Goal: Entertainment & Leisure: Consume media (video, audio)

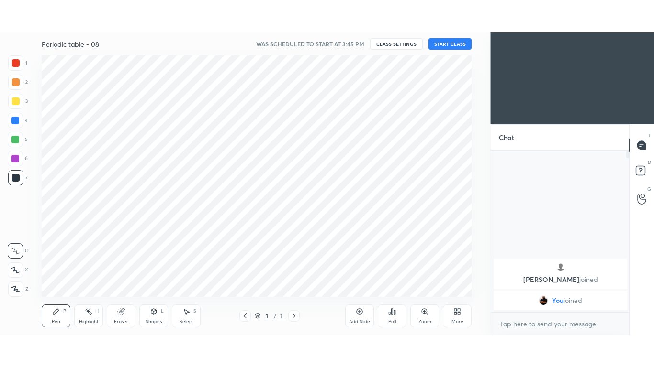
scroll to position [47603, 47392]
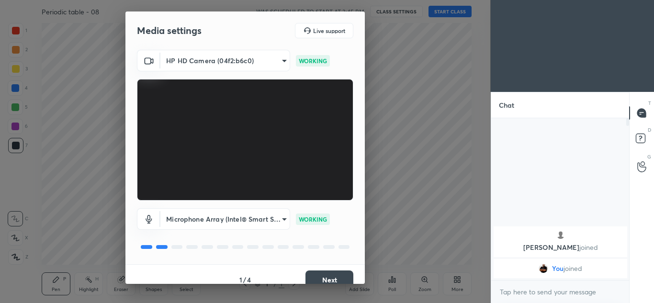
click at [331, 277] on button "Next" at bounding box center [329, 279] width 48 height 19
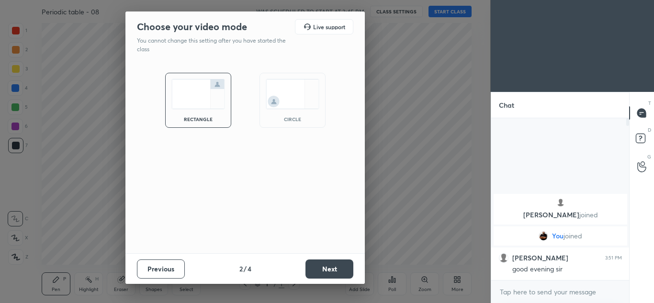
click at [333, 276] on button "Next" at bounding box center [329, 268] width 48 height 19
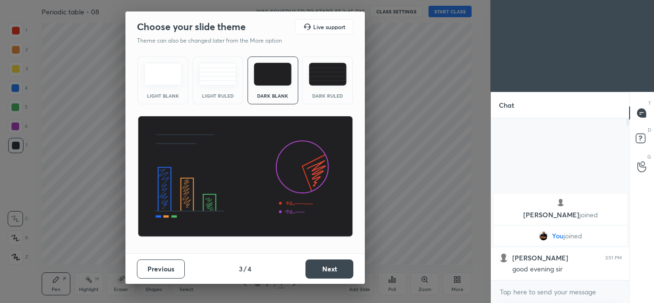
click at [332, 272] on button "Next" at bounding box center [329, 268] width 48 height 19
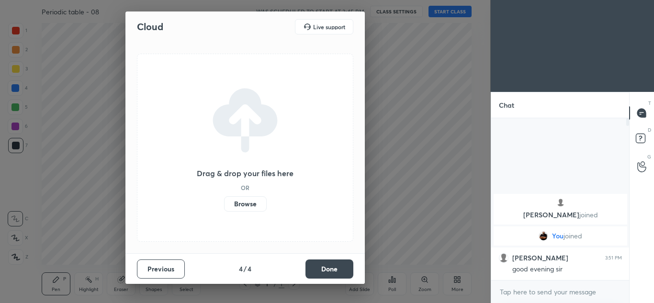
click at [332, 270] on button "Done" at bounding box center [329, 268] width 48 height 19
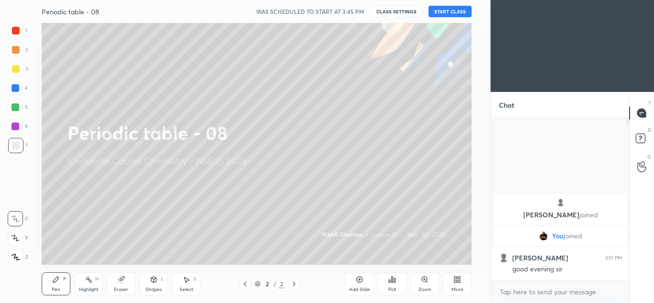
click at [439, 12] on button "START CLASS" at bounding box center [449, 11] width 43 height 11
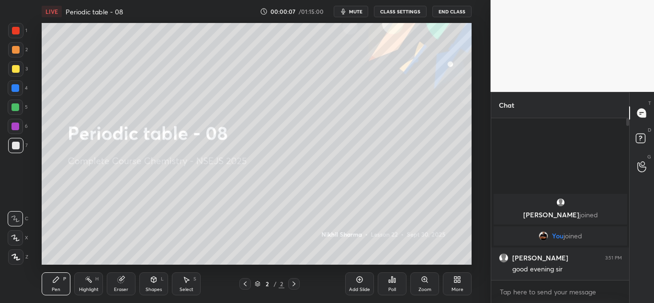
click at [358, 277] on icon at bounding box center [359, 280] width 8 height 8
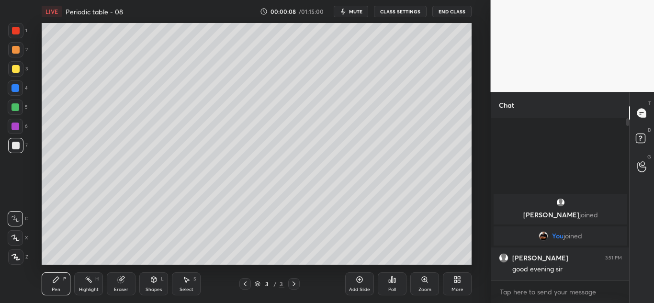
click at [450, 282] on div "More" at bounding box center [457, 283] width 29 height 23
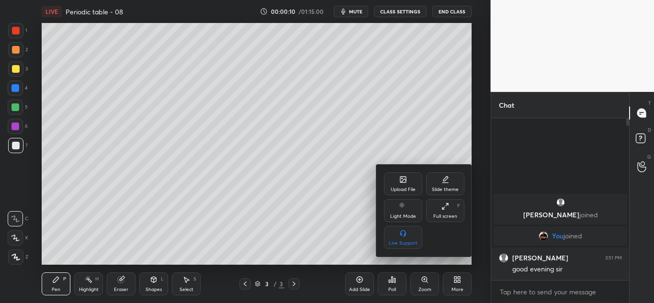
click at [444, 212] on div "Full screen F" at bounding box center [445, 210] width 38 height 23
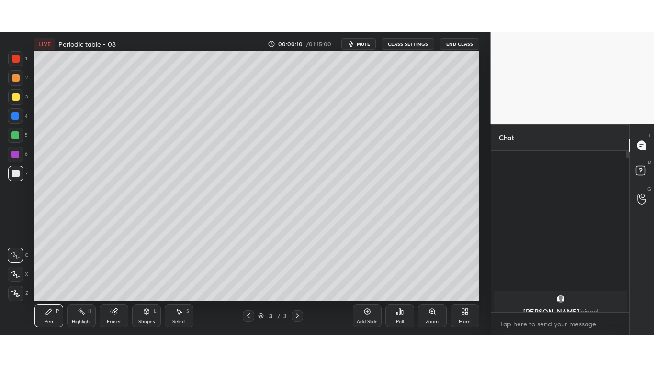
scroll to position [144, 135]
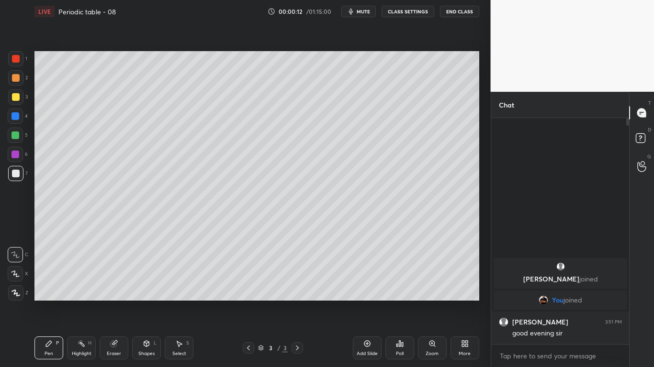
click at [19, 97] on div at bounding box center [16, 97] width 8 height 8
click at [18, 172] on div at bounding box center [16, 174] width 8 height 8
click at [14, 296] on icon at bounding box center [15, 293] width 9 height 7
click at [19, 98] on div at bounding box center [16, 97] width 8 height 8
click at [368, 302] on icon at bounding box center [367, 344] width 8 height 8
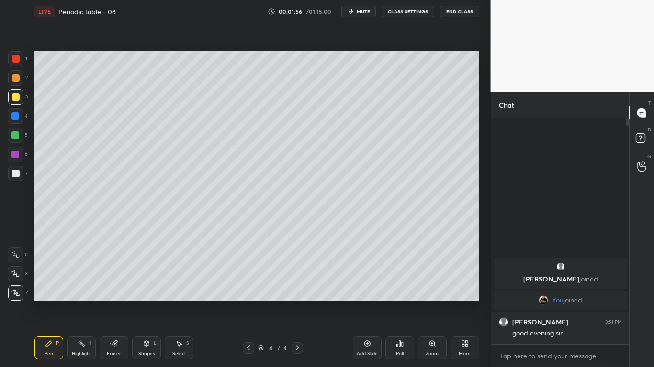
click at [17, 93] on div at bounding box center [16, 97] width 8 height 8
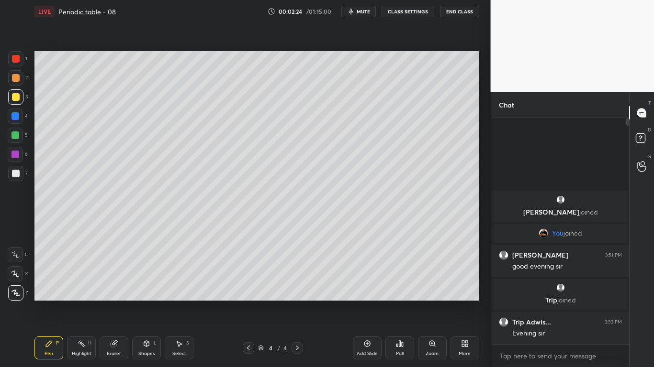
click at [17, 137] on div at bounding box center [15, 136] width 8 height 8
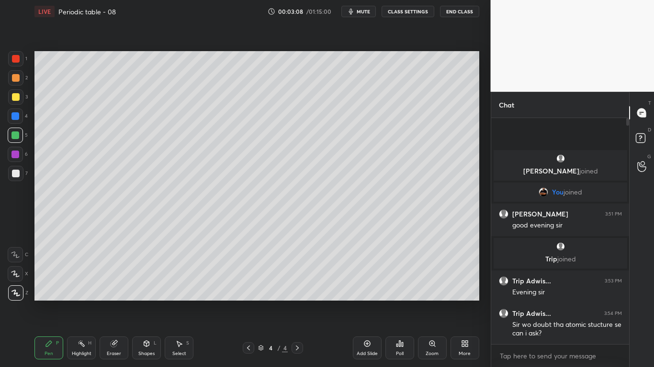
click at [13, 118] on div at bounding box center [15, 116] width 8 height 8
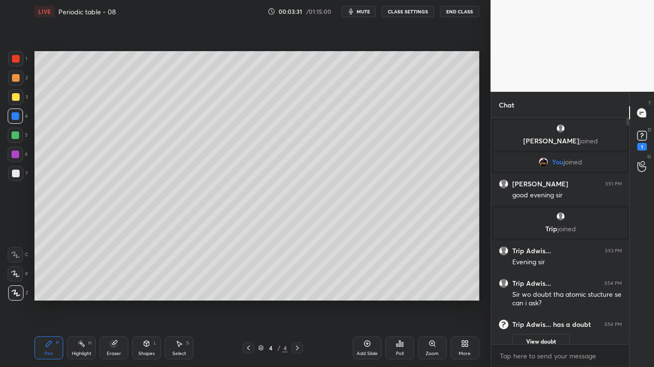
click at [17, 100] on div at bounding box center [16, 97] width 8 height 8
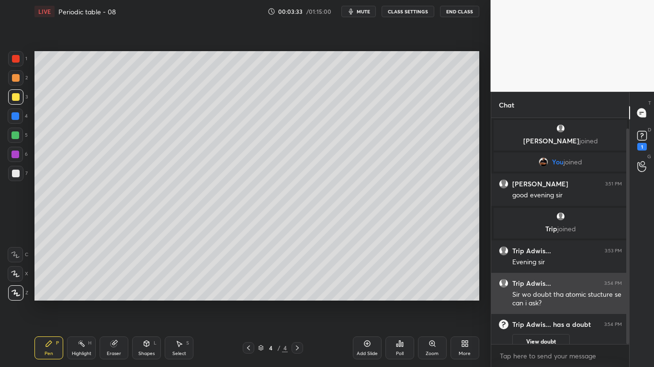
scroll to position [11, 0]
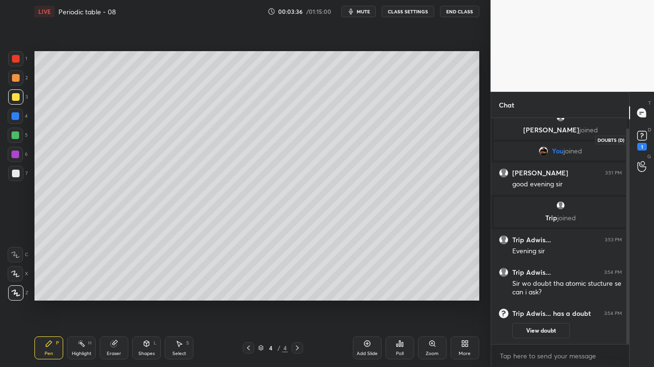
click at [644, 142] on icon at bounding box center [641, 136] width 14 height 14
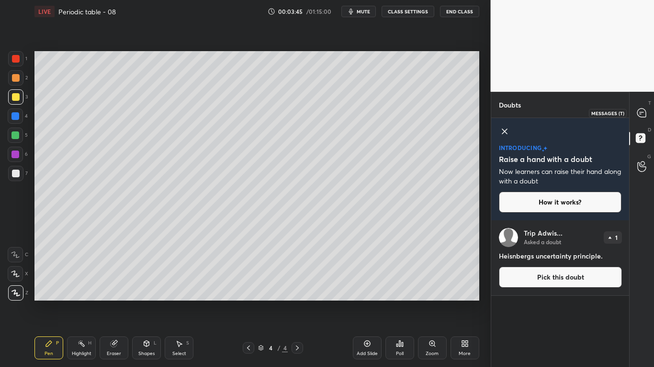
click at [646, 111] on div at bounding box center [641, 112] width 19 height 17
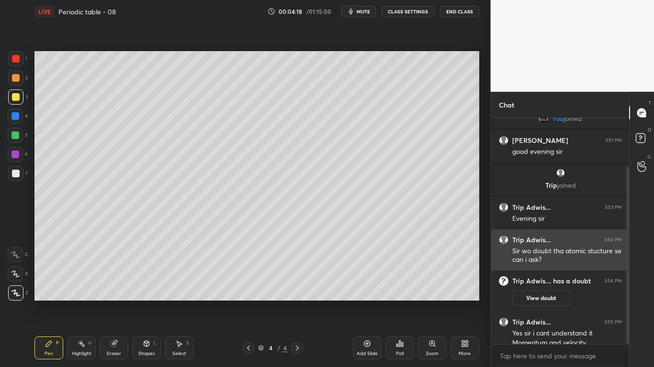
scroll to position [62, 0]
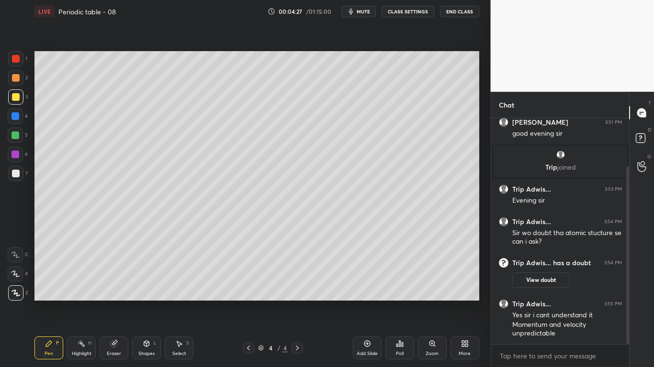
click at [19, 172] on div at bounding box center [16, 174] width 8 height 8
click at [179, 302] on icon at bounding box center [179, 344] width 8 height 8
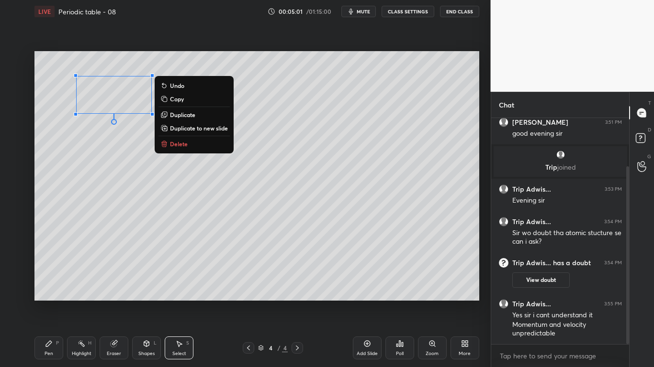
click at [179, 141] on p "Delete" at bounding box center [179, 144] width 18 height 8
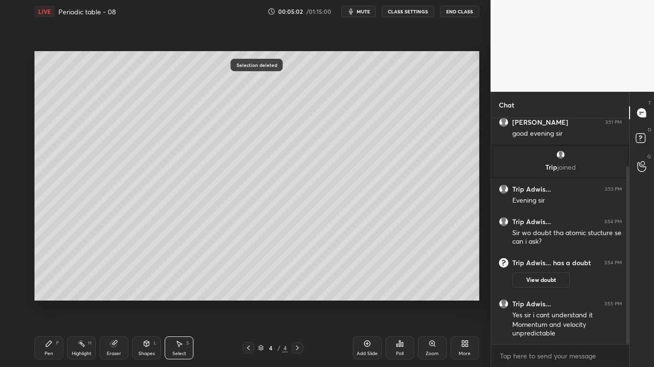
click at [47, 302] on div "Pen P" at bounding box center [48, 348] width 29 height 23
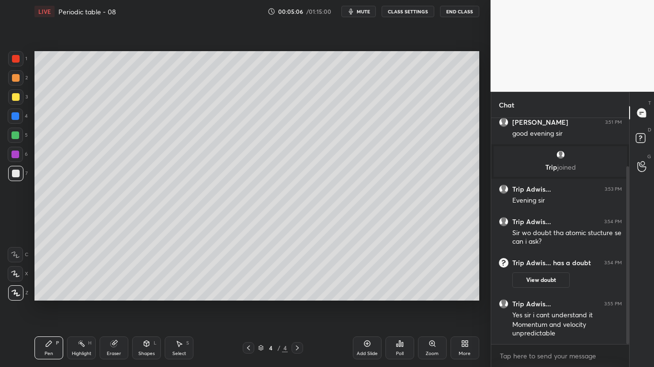
click at [21, 100] on div at bounding box center [15, 96] width 15 height 15
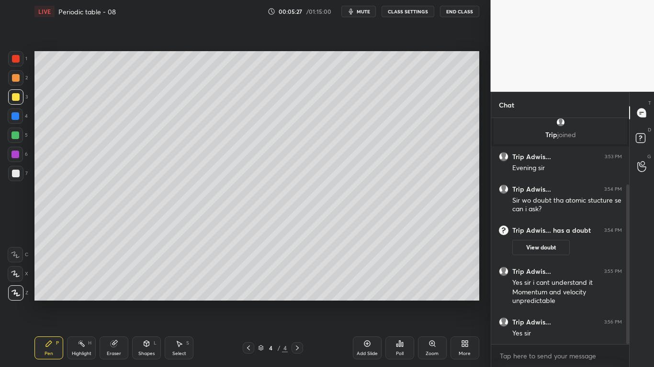
click at [16, 170] on div at bounding box center [16, 174] width 8 height 8
click at [15, 118] on div at bounding box center [15, 116] width 8 height 8
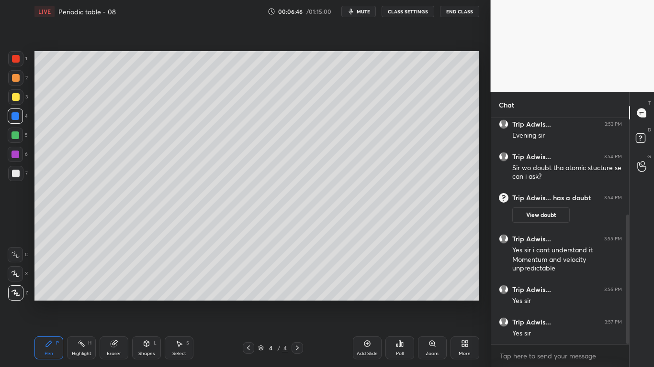
scroll to position [168, 0]
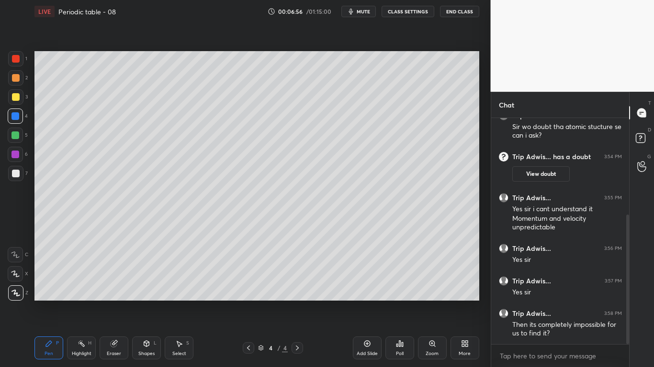
click at [147, 302] on icon at bounding box center [147, 344] width 8 height 8
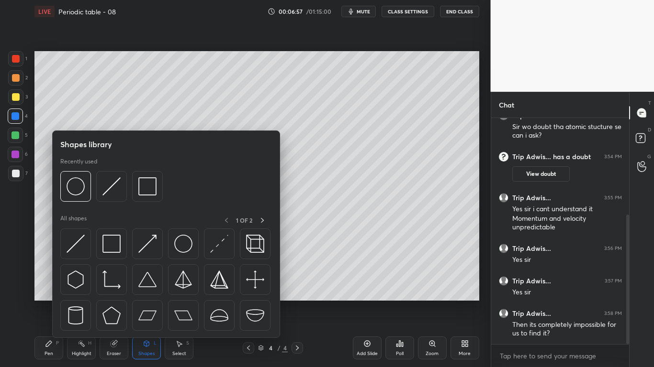
click at [113, 302] on div "Eraser" at bounding box center [114, 348] width 29 height 23
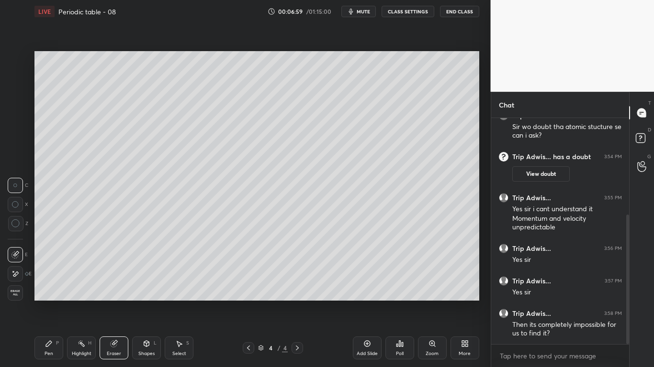
click at [177, 302] on div "Select S" at bounding box center [179, 348] width 29 height 23
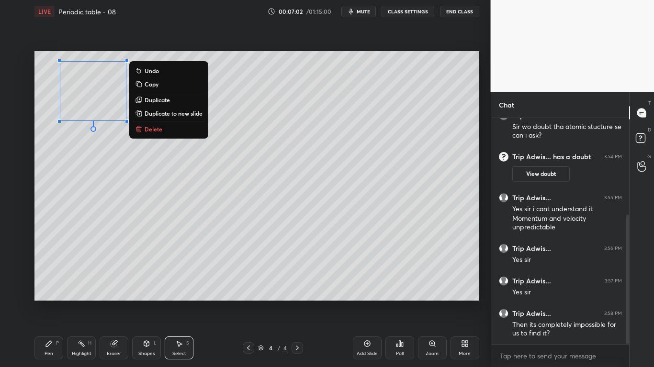
click at [155, 129] on p "Delete" at bounding box center [153, 129] width 18 height 8
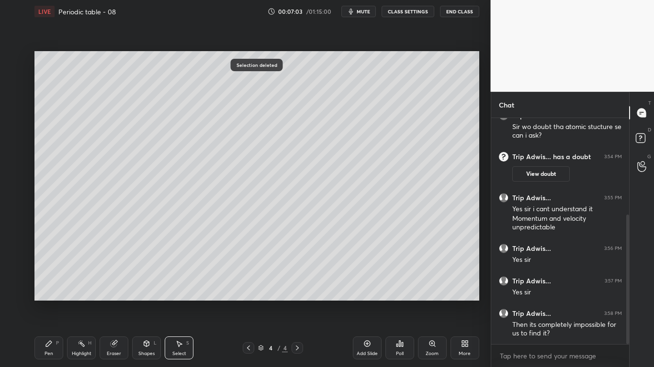
click at [49, 302] on div "Pen" at bounding box center [48, 354] width 9 height 5
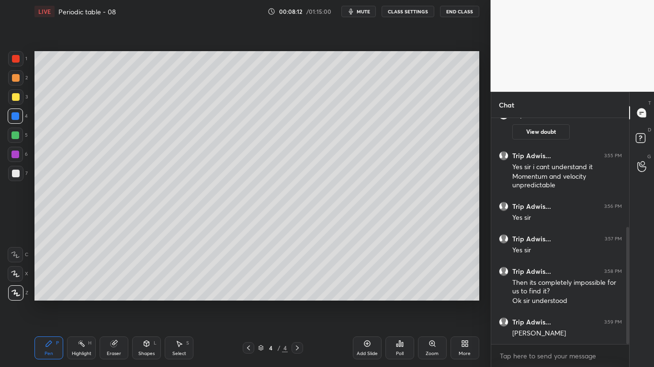
scroll to position [220, 0]
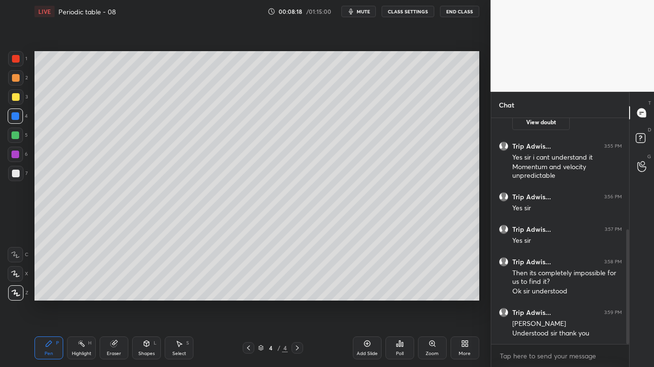
click at [16, 171] on div at bounding box center [16, 174] width 8 height 8
click at [113, 302] on div "Eraser" at bounding box center [114, 354] width 14 height 5
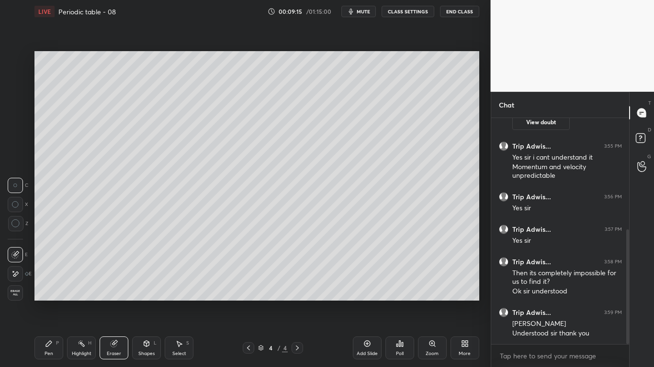
click at [46, 302] on div "Pen" at bounding box center [48, 354] width 9 height 5
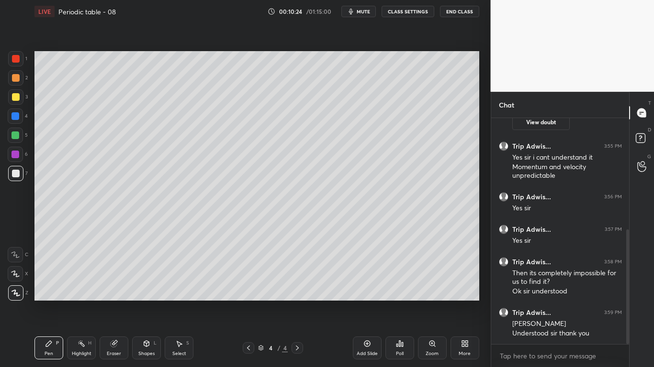
click at [15, 114] on div at bounding box center [15, 116] width 8 height 8
click at [136, 302] on div "Shapes L" at bounding box center [146, 348] width 29 height 23
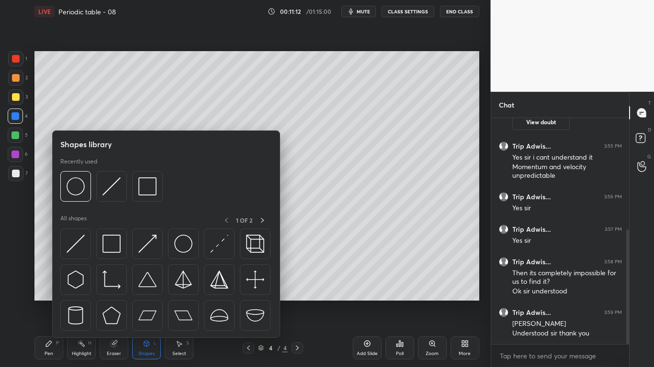
click at [174, 302] on div "Select S" at bounding box center [179, 348] width 29 height 23
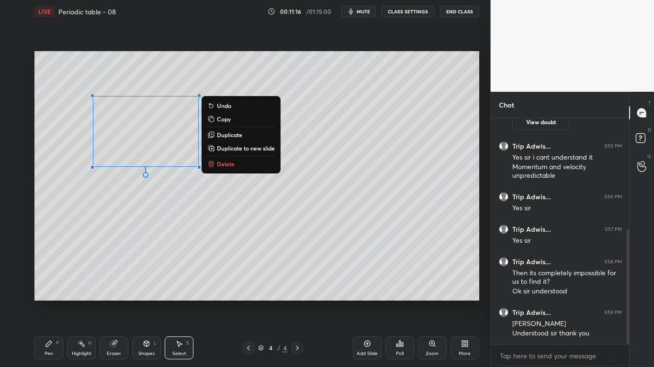
click at [207, 162] on icon at bounding box center [211, 164] width 8 height 8
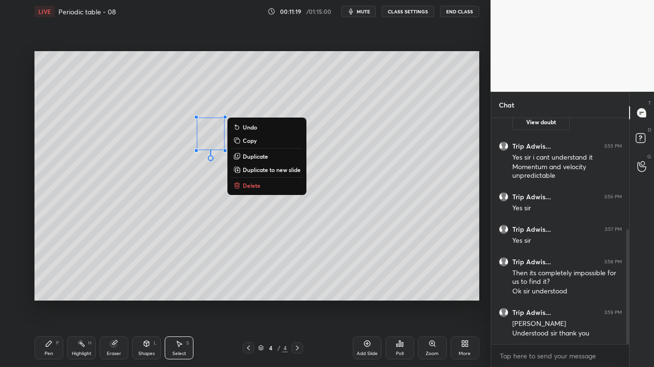
click at [237, 178] on div "0 ° Undo Copy Duplicate Duplicate to new slide Delete" at bounding box center [256, 176] width 444 height 250
click at [240, 186] on icon at bounding box center [237, 186] width 8 height 8
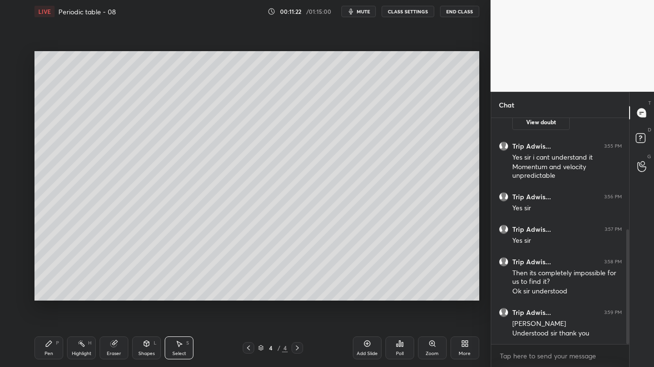
click at [117, 302] on icon at bounding box center [114, 344] width 8 height 8
click at [46, 302] on div "Pen" at bounding box center [48, 354] width 9 height 5
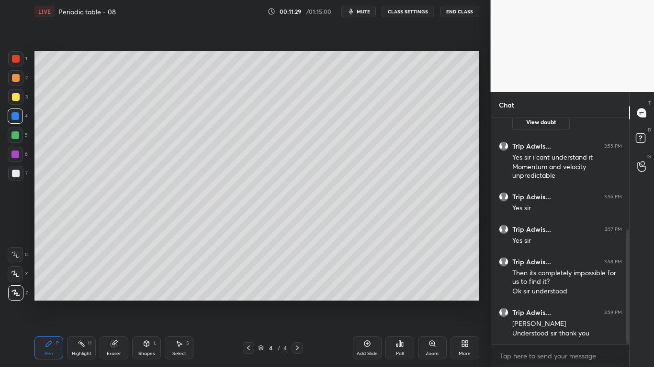
click at [20, 172] on div at bounding box center [15, 173] width 15 height 15
click at [362, 302] on div "Add Slide" at bounding box center [367, 348] width 29 height 23
click at [13, 97] on div at bounding box center [16, 97] width 8 height 8
click at [15, 180] on div at bounding box center [15, 173] width 15 height 15
click at [22, 100] on div at bounding box center [15, 96] width 15 height 15
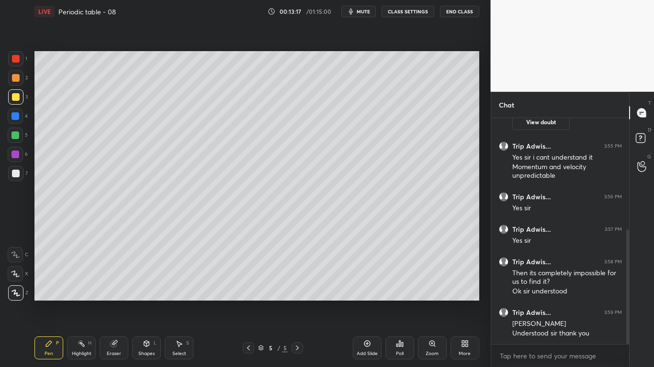
click at [17, 136] on div at bounding box center [15, 136] width 8 height 8
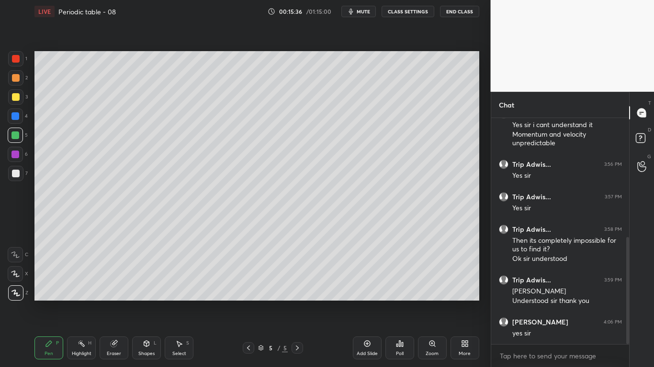
click at [368, 302] on div "Add Slide" at bounding box center [367, 348] width 29 height 23
click at [14, 61] on div at bounding box center [16, 59] width 8 height 8
click at [122, 302] on div "Eraser" at bounding box center [114, 348] width 29 height 23
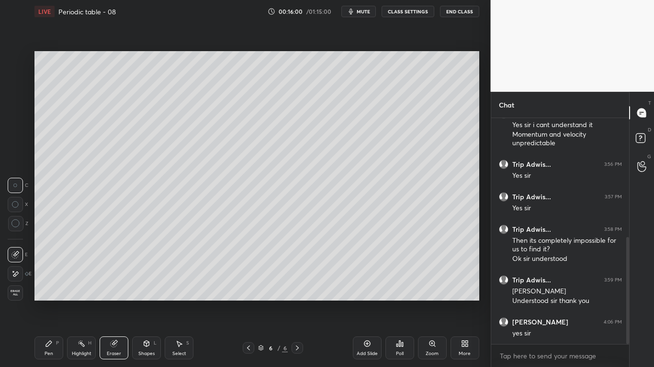
click at [47, 302] on div "Pen P" at bounding box center [48, 348] width 29 height 23
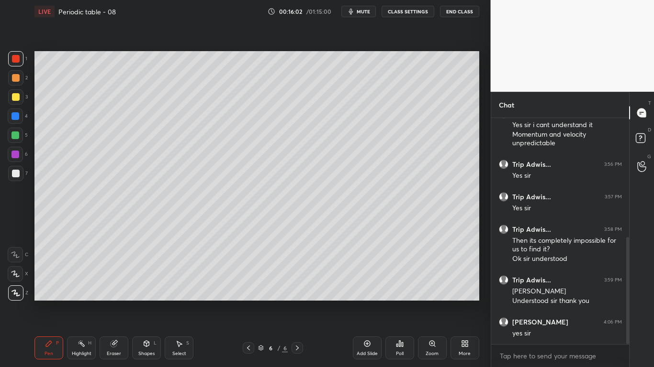
click at [15, 97] on div at bounding box center [16, 97] width 8 height 8
click at [10, 114] on div at bounding box center [15, 116] width 15 height 15
click at [15, 174] on div at bounding box center [16, 174] width 8 height 8
click at [10, 98] on div at bounding box center [15, 96] width 15 height 15
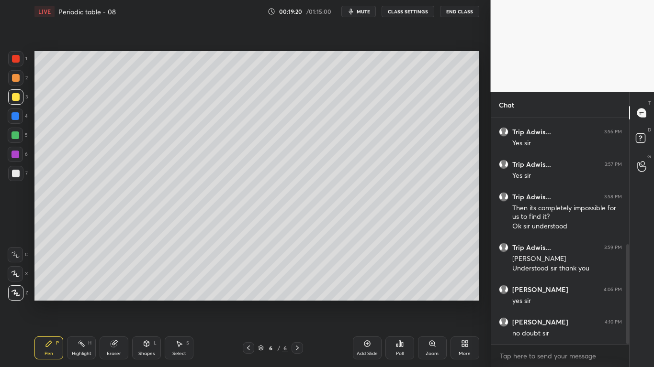
click at [365, 302] on icon at bounding box center [367, 344] width 8 height 8
click at [16, 176] on div at bounding box center [16, 174] width 8 height 8
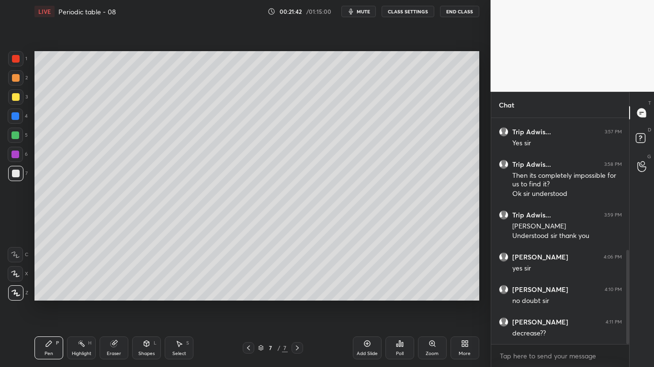
click at [148, 302] on icon at bounding box center [147, 344] width 8 height 8
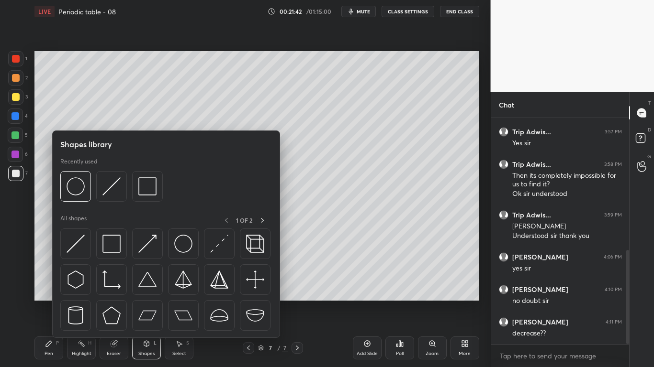
click at [122, 302] on div "Eraser" at bounding box center [114, 348] width 29 height 23
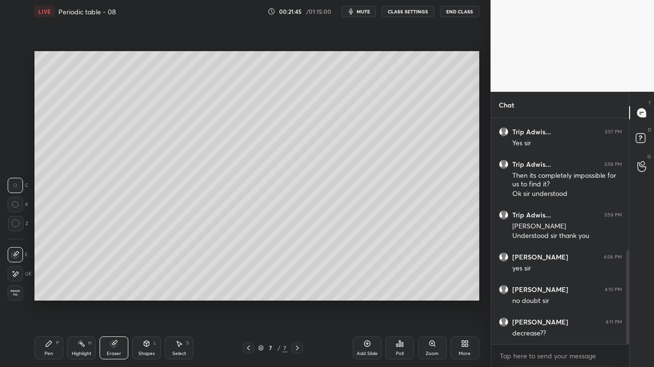
click at [53, 302] on div "Pen P" at bounding box center [48, 348] width 29 height 23
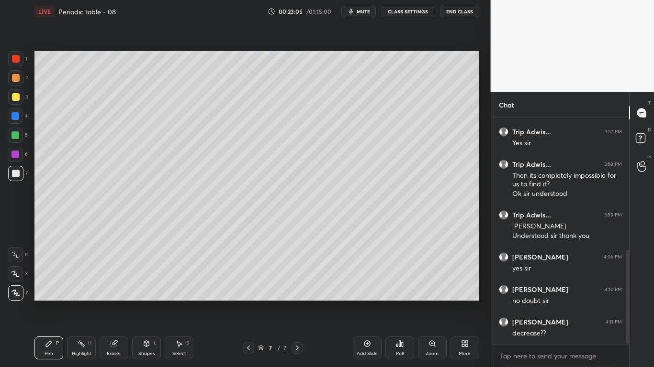
click at [16, 115] on div at bounding box center [15, 116] width 8 height 8
click at [18, 96] on div at bounding box center [16, 97] width 8 height 8
click at [18, 173] on div at bounding box center [16, 174] width 8 height 8
click at [15, 117] on div at bounding box center [15, 116] width 8 height 8
click at [246, 302] on icon at bounding box center [248, 348] width 8 height 8
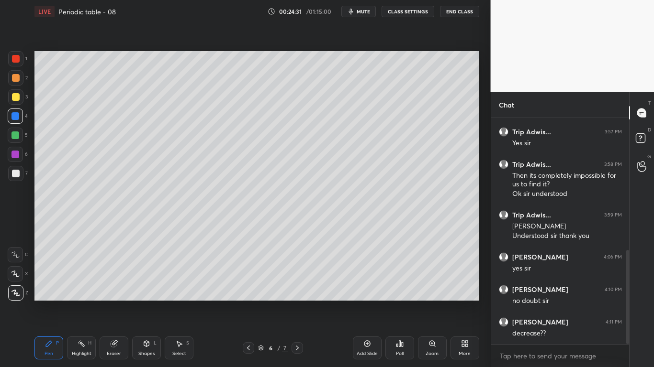
click at [245, 302] on icon at bounding box center [248, 348] width 8 height 8
click at [243, 302] on div at bounding box center [248, 348] width 11 height 11
click at [248, 302] on icon at bounding box center [248, 348] width 8 height 8
click at [297, 302] on icon at bounding box center [297, 348] width 8 height 8
click at [300, 302] on icon at bounding box center [297, 348] width 8 height 8
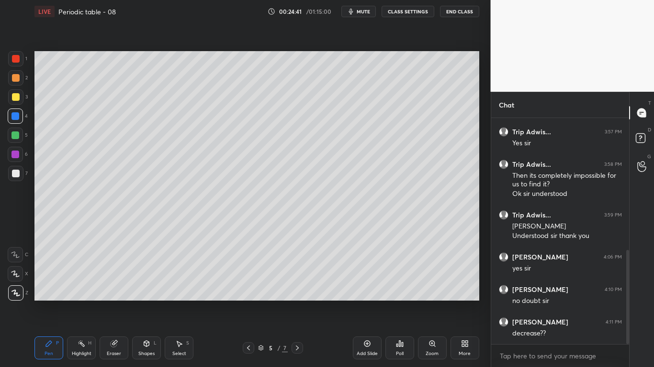
click at [298, 302] on icon at bounding box center [297, 348] width 3 height 5
click at [300, 302] on icon at bounding box center [297, 348] width 8 height 8
click at [15, 97] on div at bounding box center [16, 97] width 8 height 8
click at [17, 65] on div at bounding box center [15, 58] width 15 height 15
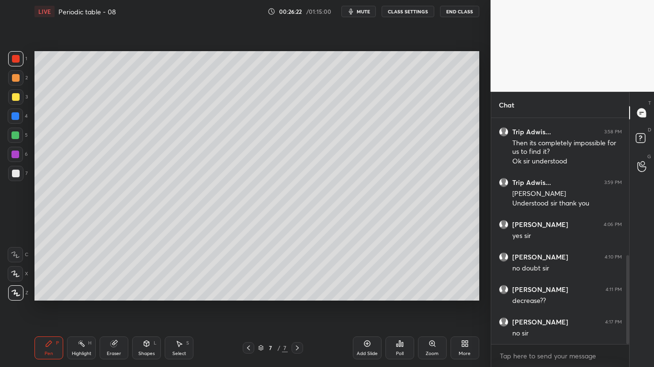
click at [360, 302] on div "Add Slide" at bounding box center [367, 348] width 29 height 23
click at [22, 99] on div at bounding box center [15, 96] width 15 height 15
click at [17, 176] on div at bounding box center [16, 174] width 8 height 8
click at [19, 116] on div at bounding box center [15, 116] width 8 height 8
click at [16, 179] on div at bounding box center [15, 173] width 15 height 15
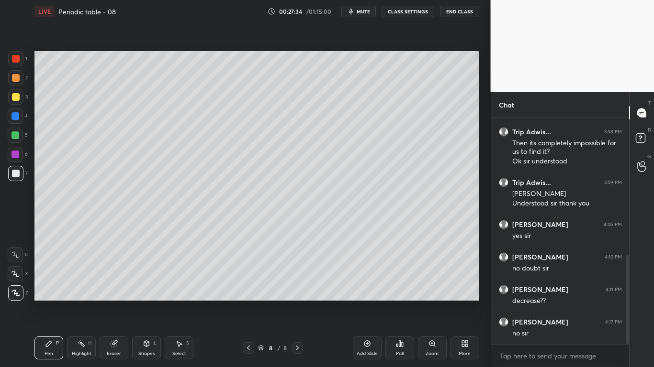
click at [18, 117] on div at bounding box center [15, 116] width 8 height 8
click at [19, 100] on div at bounding box center [15, 96] width 15 height 15
click at [22, 173] on div at bounding box center [15, 173] width 15 height 15
click at [22, 99] on div at bounding box center [15, 96] width 15 height 15
click at [10, 177] on div at bounding box center [15, 173] width 15 height 15
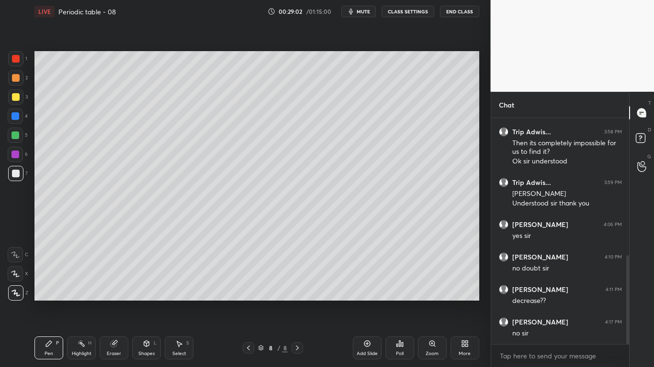
scroll to position [391, 0]
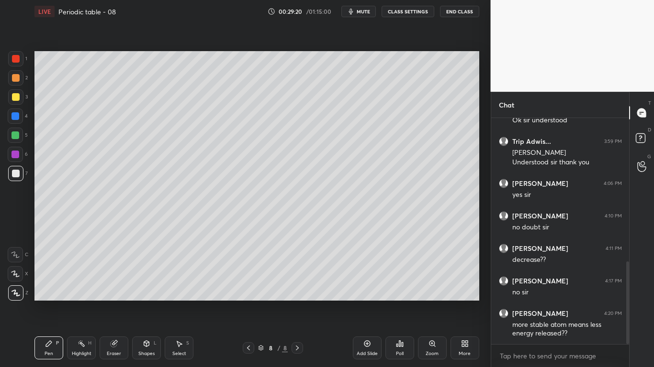
click at [17, 101] on div at bounding box center [15, 96] width 15 height 15
click at [20, 176] on div at bounding box center [15, 173] width 15 height 15
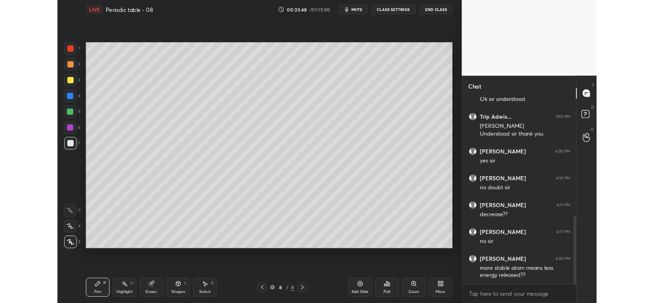
scroll to position [423, 0]
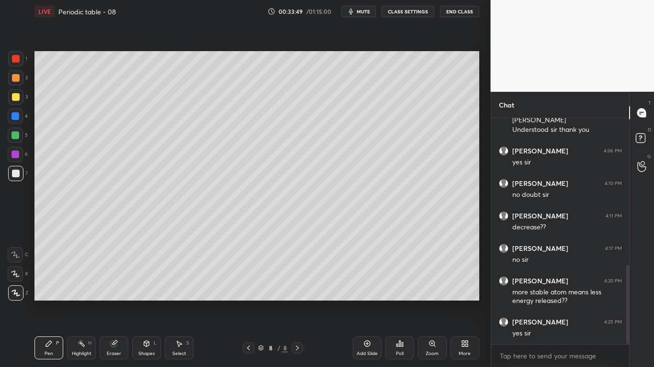
click at [365, 302] on div "Add Slide" at bounding box center [367, 348] width 29 height 23
click at [17, 100] on div at bounding box center [16, 97] width 8 height 8
click at [19, 175] on div at bounding box center [16, 174] width 8 height 8
click at [18, 100] on div at bounding box center [16, 97] width 8 height 8
click at [113, 302] on div "Eraser" at bounding box center [114, 348] width 29 height 23
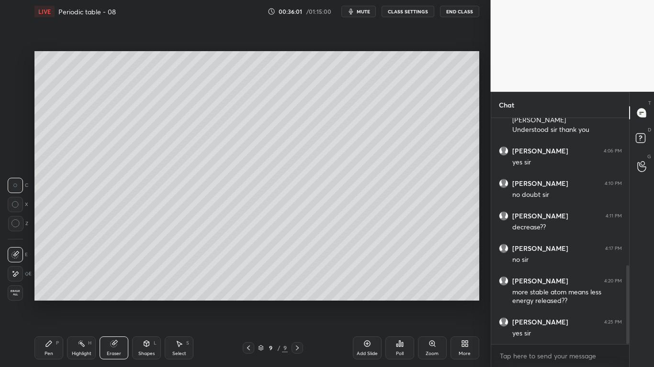
click at [50, 302] on div "Pen P" at bounding box center [48, 348] width 29 height 23
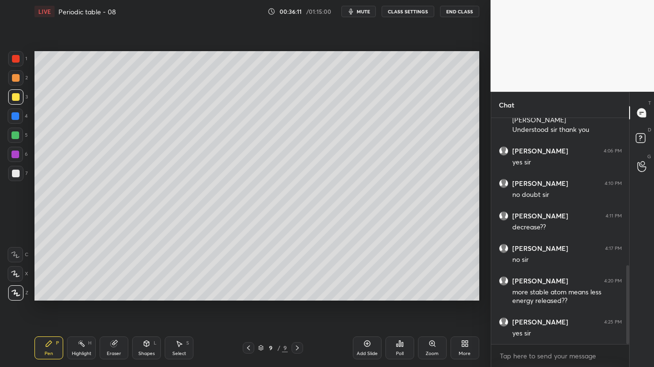
click at [113, 302] on div "Eraser" at bounding box center [114, 354] width 14 height 5
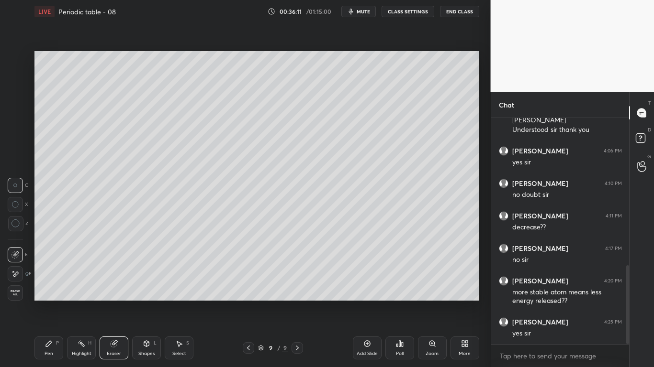
click at [79, 302] on div "Highlight" at bounding box center [82, 354] width 20 height 5
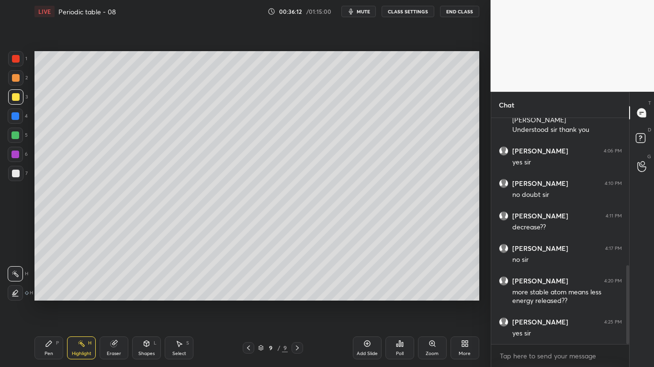
click at [56, 302] on div "Pen P" at bounding box center [48, 348] width 29 height 23
click at [20, 175] on div at bounding box center [15, 173] width 15 height 15
click at [21, 118] on div at bounding box center [15, 116] width 15 height 15
click at [20, 174] on div at bounding box center [15, 173] width 15 height 15
click at [465, 302] on icon at bounding box center [465, 344] width 8 height 8
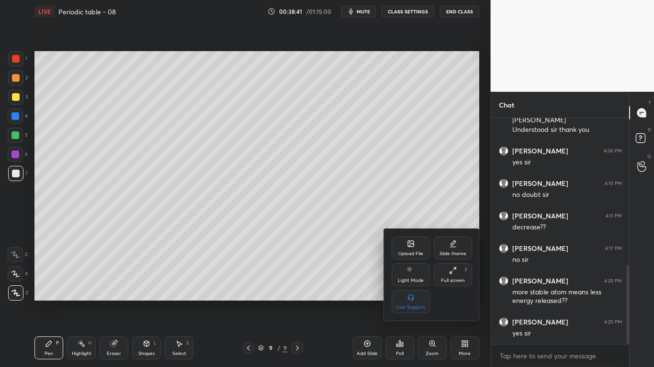
click at [454, 277] on div "Full screen F" at bounding box center [452, 275] width 38 height 23
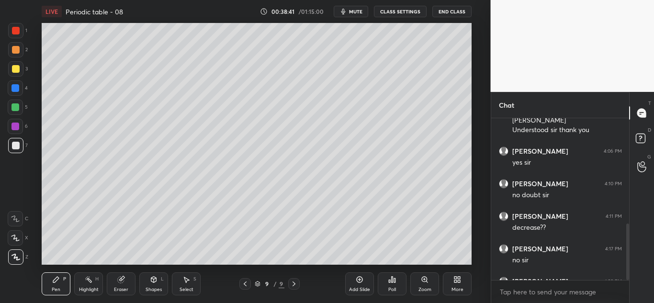
scroll to position [47603, 47392]
click at [122, 283] on div "Eraser" at bounding box center [121, 283] width 29 height 23
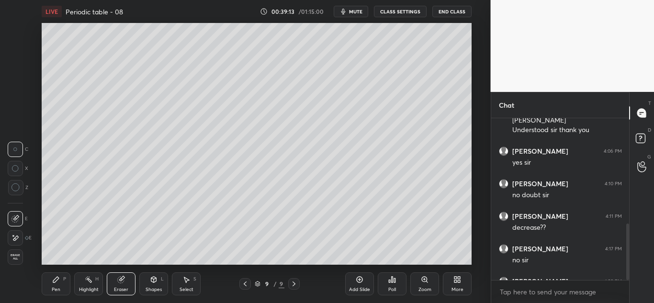
click at [53, 281] on icon at bounding box center [56, 280] width 6 height 6
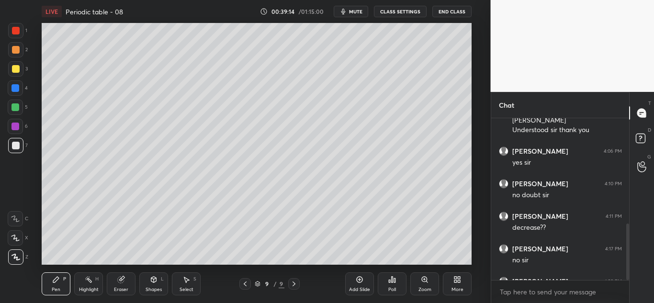
click at [19, 141] on div at bounding box center [15, 145] width 15 height 15
click at [118, 285] on div "Eraser" at bounding box center [121, 283] width 29 height 23
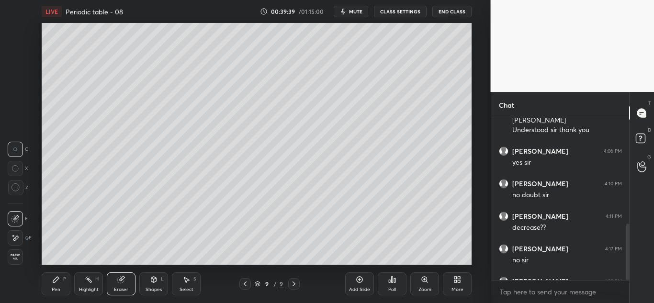
click at [58, 287] on div "Pen" at bounding box center [56, 289] width 9 height 5
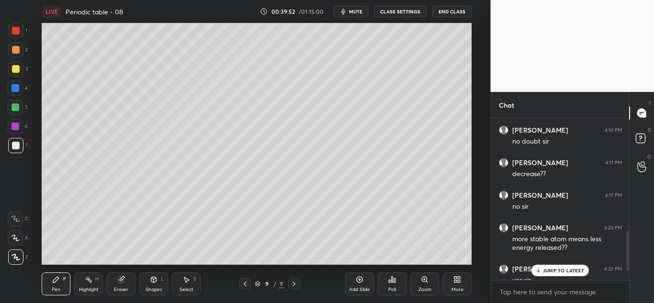
scroll to position [488, 0]
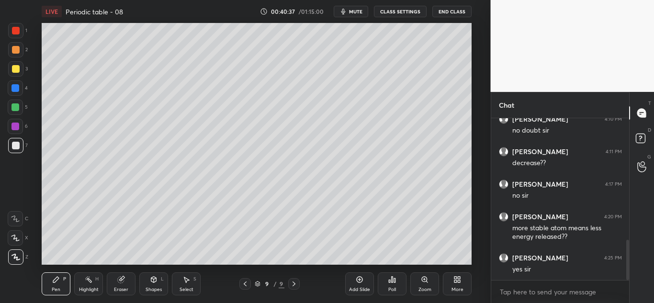
click at [17, 73] on div at bounding box center [15, 68] width 15 height 15
click at [359, 282] on icon at bounding box center [359, 280] width 6 height 6
click at [14, 143] on div at bounding box center [16, 146] width 8 height 8
click at [14, 88] on div at bounding box center [15, 88] width 8 height 8
click at [21, 121] on div at bounding box center [15, 126] width 15 height 15
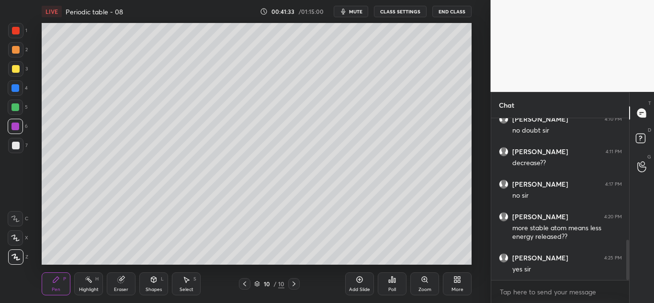
click at [19, 107] on div at bounding box center [15, 107] width 8 height 8
click at [16, 150] on div at bounding box center [15, 145] width 15 height 15
click at [20, 69] on div at bounding box center [15, 68] width 15 height 15
click at [8, 148] on div at bounding box center [15, 145] width 15 height 15
click at [21, 73] on div at bounding box center [15, 68] width 15 height 15
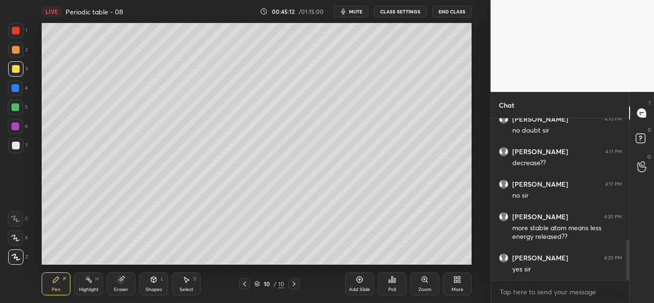
click at [360, 282] on icon at bounding box center [359, 280] width 8 height 8
click at [15, 39] on div "1" at bounding box center [17, 32] width 19 height 19
click at [22, 144] on div at bounding box center [15, 145] width 15 height 15
click at [17, 70] on div at bounding box center [16, 69] width 8 height 8
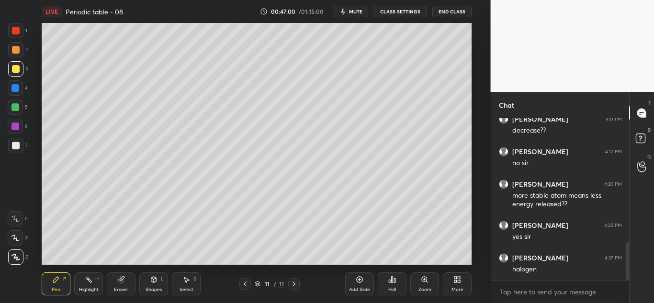
click at [123, 288] on div "Eraser" at bounding box center [121, 289] width 14 height 5
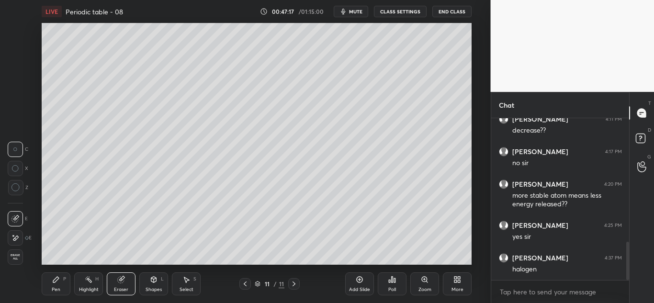
click at [55, 289] on div "Pen" at bounding box center [56, 289] width 9 height 5
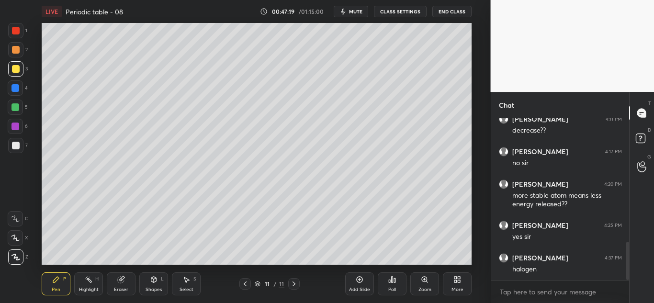
click at [13, 35] on div at bounding box center [15, 30] width 15 height 15
click at [16, 75] on div at bounding box center [15, 68] width 15 height 15
click at [20, 144] on div at bounding box center [15, 145] width 15 height 15
click at [23, 108] on div at bounding box center [15, 107] width 15 height 15
click at [19, 146] on div at bounding box center [16, 146] width 8 height 8
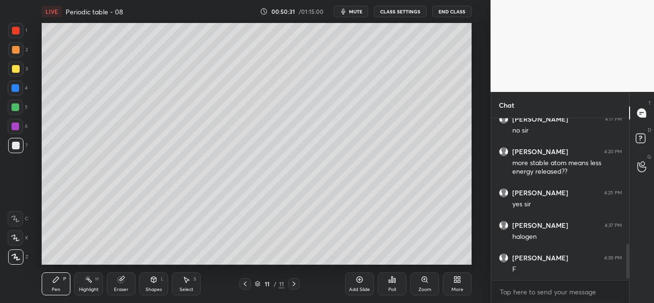
scroll to position [586, 0]
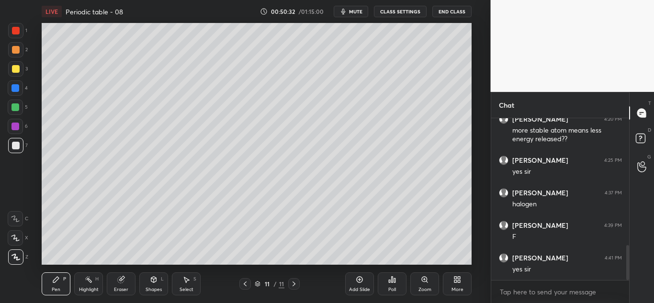
click at [356, 281] on icon at bounding box center [359, 280] width 8 height 8
click at [19, 69] on div at bounding box center [16, 69] width 8 height 8
click at [21, 144] on div at bounding box center [15, 145] width 15 height 15
click at [16, 71] on div at bounding box center [16, 69] width 8 height 8
click at [19, 89] on div at bounding box center [15, 88] width 8 height 8
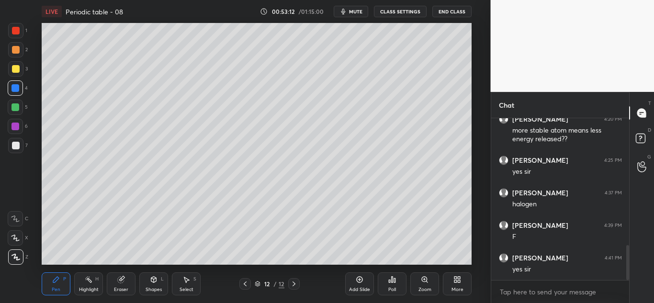
click at [22, 71] on div at bounding box center [15, 68] width 15 height 15
click at [24, 154] on div "7" at bounding box center [18, 147] width 20 height 19
click at [357, 281] on icon at bounding box center [359, 280] width 6 height 6
click at [14, 70] on div at bounding box center [16, 69] width 8 height 8
click at [13, 148] on div at bounding box center [16, 146] width 8 height 8
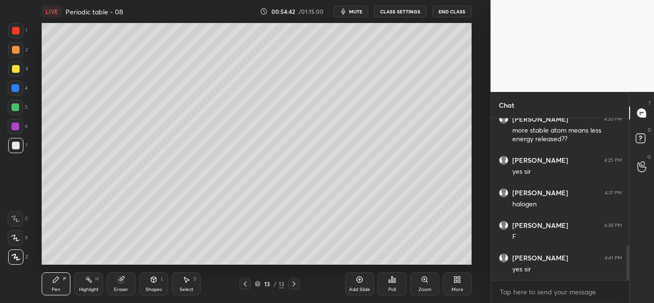
scroll to position [618, 0]
click at [15, 71] on div at bounding box center [16, 69] width 8 height 8
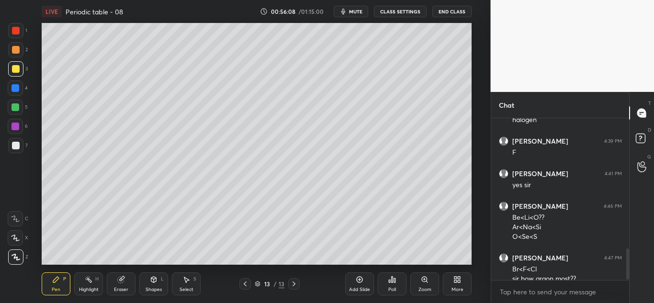
scroll to position [679, 0]
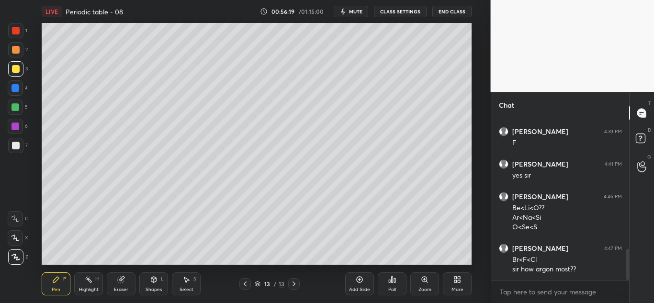
click at [126, 285] on div "Eraser" at bounding box center [121, 283] width 29 height 23
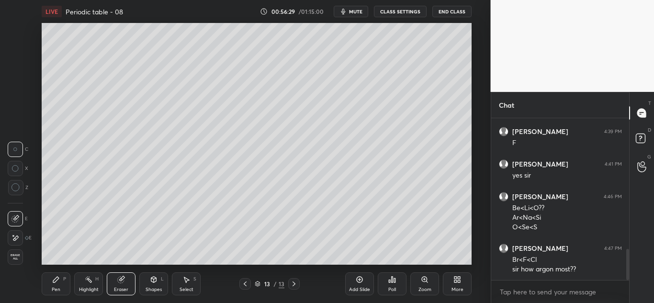
click at [59, 287] on div "Pen" at bounding box center [56, 289] width 9 height 5
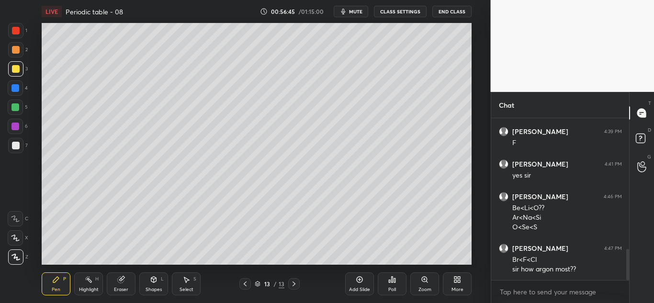
scroll to position [712, 0]
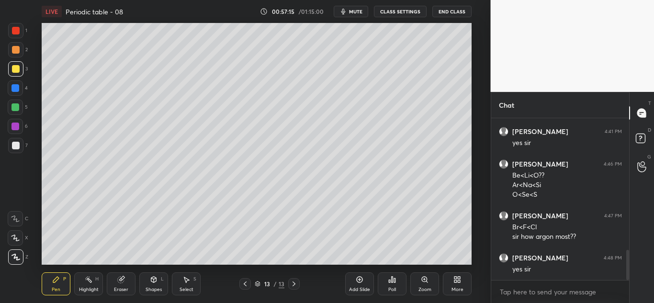
click at [123, 287] on div "Eraser" at bounding box center [121, 289] width 14 height 5
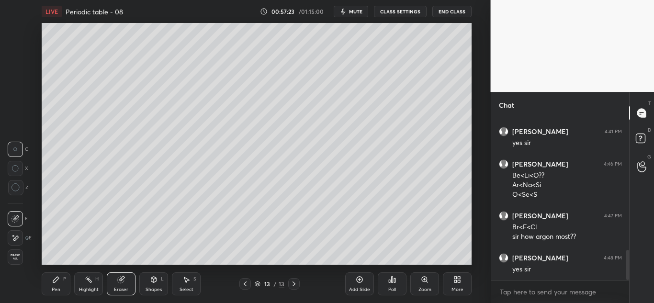
click at [59, 283] on div "Pen P" at bounding box center [56, 283] width 29 height 23
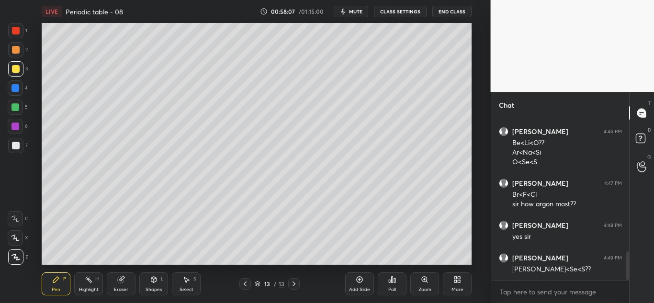
scroll to position [754, 0]
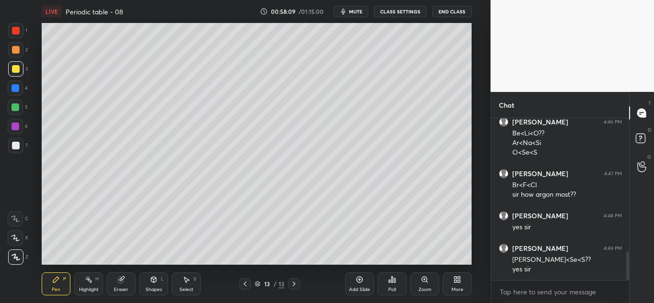
click at [244, 286] on icon at bounding box center [245, 284] width 8 height 8
click at [292, 282] on icon at bounding box center [294, 284] width 8 height 8
click at [127, 287] on div "Eraser" at bounding box center [121, 289] width 14 height 5
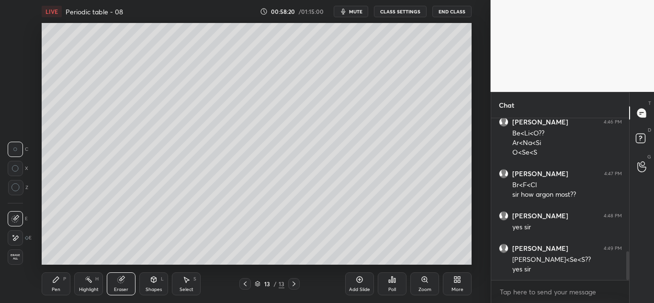
click at [62, 288] on div "Pen P" at bounding box center [56, 283] width 29 height 23
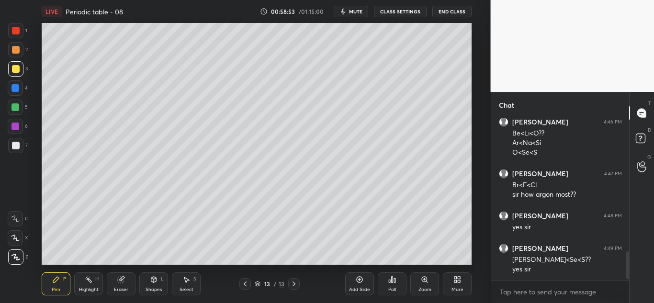
scroll to position [787, 0]
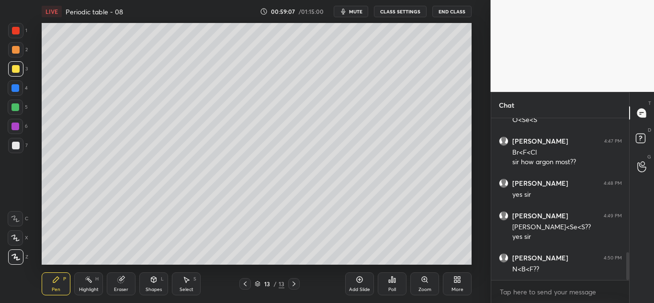
click at [122, 287] on div "Eraser" at bounding box center [121, 289] width 14 height 5
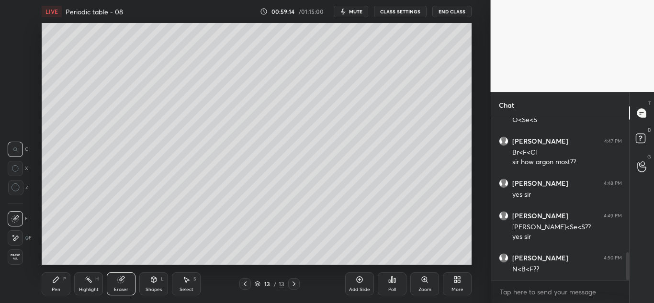
click at [64, 285] on div "Pen P" at bounding box center [56, 283] width 29 height 23
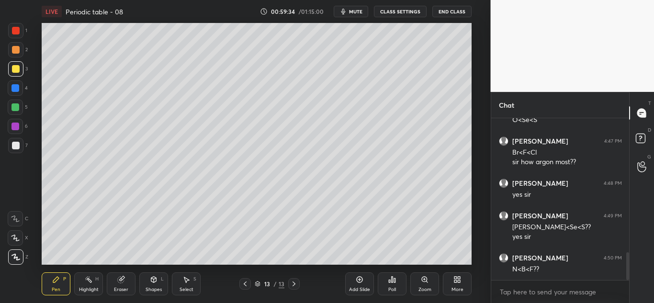
click at [19, 149] on div at bounding box center [15, 145] width 15 height 15
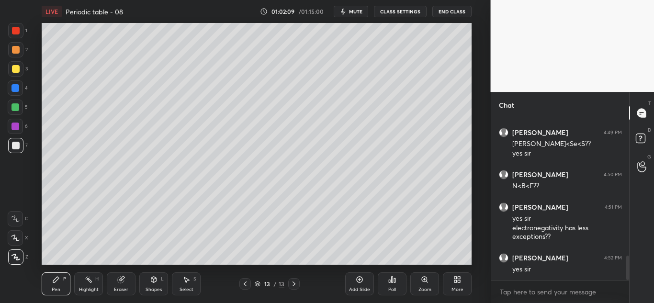
scroll to position [902, 0]
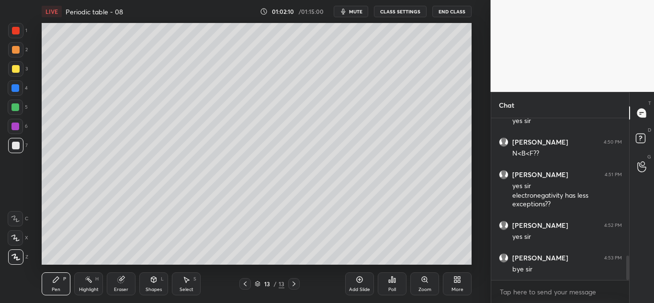
click at [447, 11] on button "End Class" at bounding box center [451, 11] width 39 height 11
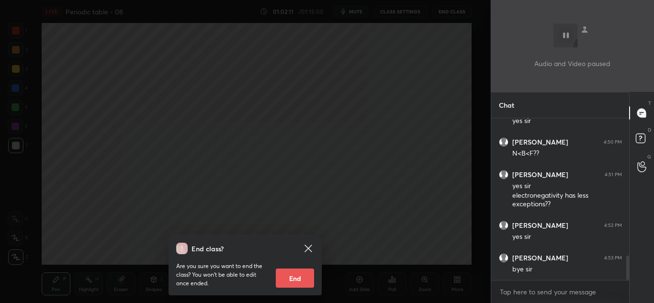
click at [280, 282] on button "End" at bounding box center [295, 277] width 38 height 19
type textarea "x"
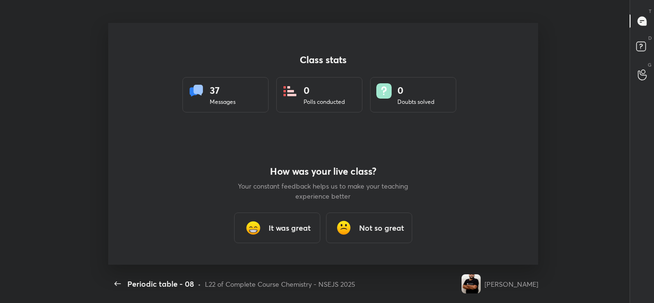
scroll to position [0, 0]
